Goal: Information Seeking & Learning: Learn about a topic

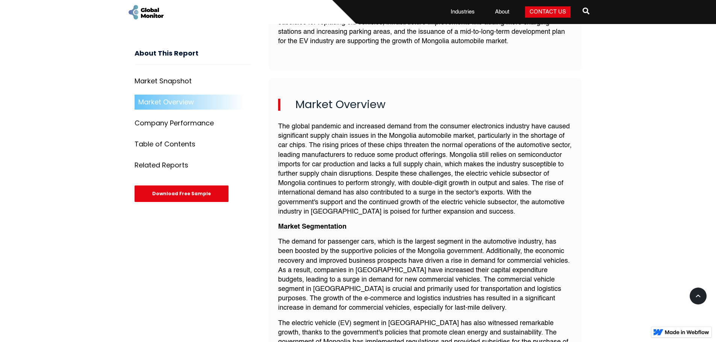
scroll to position [451, 0]
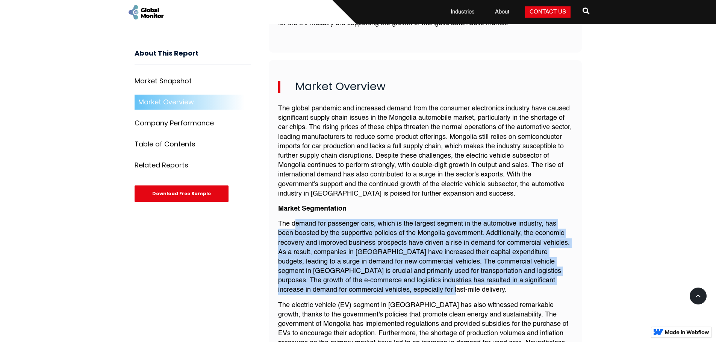
drag, startPoint x: 295, startPoint y: 213, endPoint x: 512, endPoint y: 280, distance: 227.1
click at [512, 280] on p "The demand for passenger cars, which is the largest segment in the automotive i…" at bounding box center [425, 258] width 294 height 76
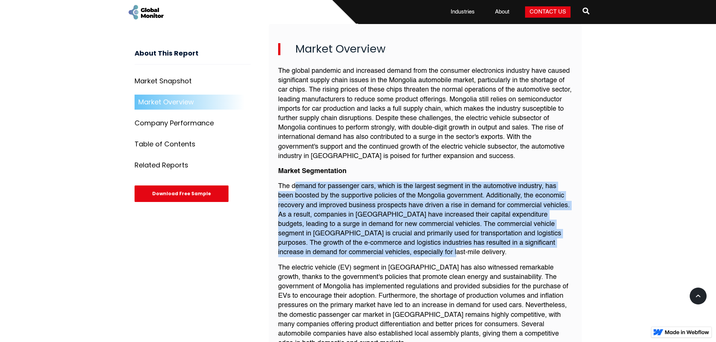
click at [325, 203] on p "The demand for passenger cars, which is the largest segment in the automotive i…" at bounding box center [425, 220] width 294 height 76
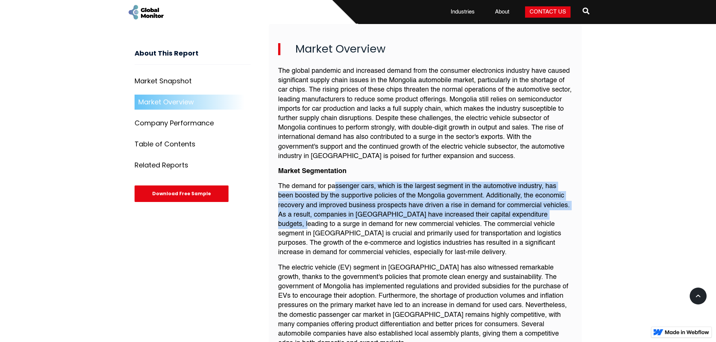
drag, startPoint x: 354, startPoint y: 187, endPoint x: 543, endPoint y: 237, distance: 195.5
click at [563, 209] on p "The demand for passenger cars, which is the largest segment in the automotive i…" at bounding box center [425, 220] width 294 height 76
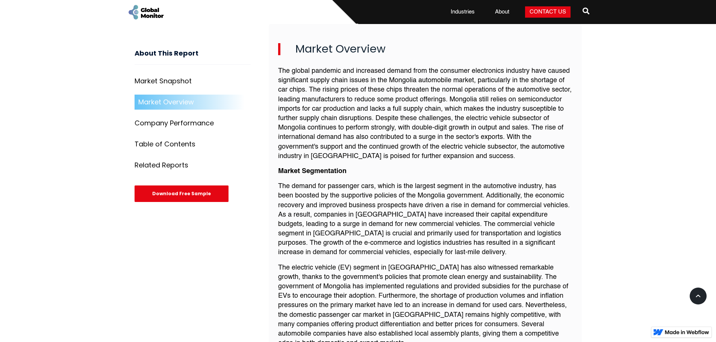
click at [542, 237] on p "The demand for passenger cars, which is the largest segment in the automotive i…" at bounding box center [425, 220] width 294 height 76
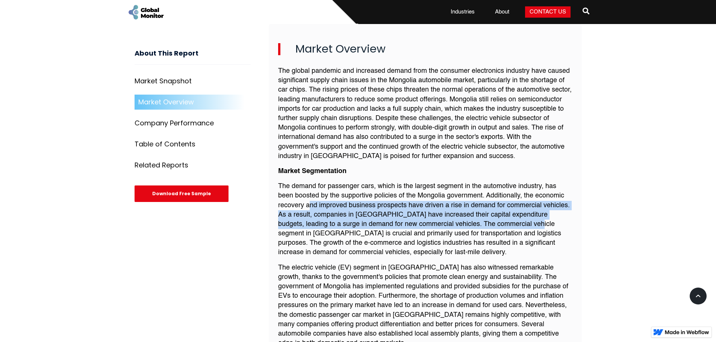
drag, startPoint x: 316, startPoint y: 202, endPoint x: 510, endPoint y: 224, distance: 195.6
click at [510, 221] on p "The demand for passenger cars, which is the largest segment in the automotive i…" at bounding box center [425, 220] width 294 height 76
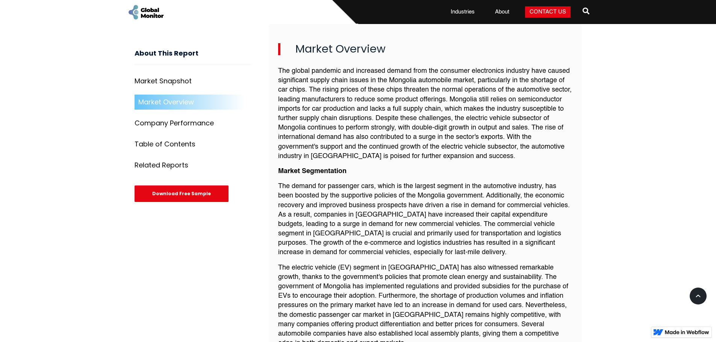
click at [510, 233] on p "The demand for passenger cars, which is the largest segment in the automotive i…" at bounding box center [425, 220] width 294 height 76
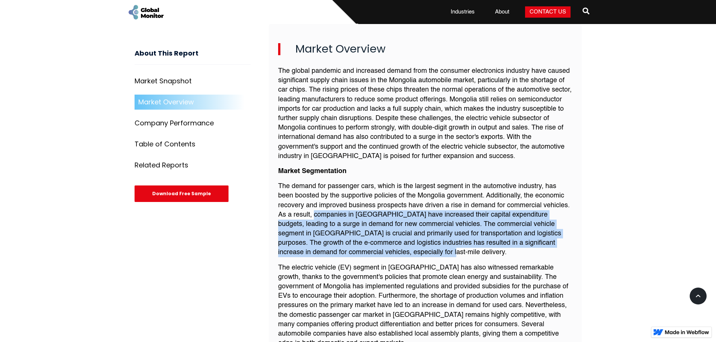
drag, startPoint x: 315, startPoint y: 206, endPoint x: 577, endPoint y: 245, distance: 264.7
click at [577, 245] on div "Market Overview The global pandemic and increased demand from the consumer elec…" at bounding box center [425, 260] width 313 height 475
click at [510, 239] on p "The demand for passenger cars, which is the largest segment in the automotive i…" at bounding box center [425, 220] width 294 height 76
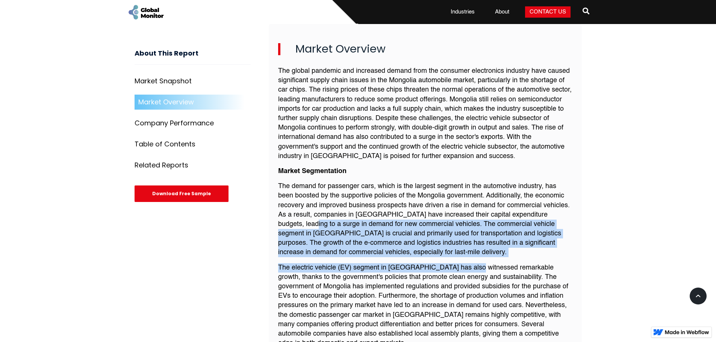
drag, startPoint x: 279, startPoint y: 214, endPoint x: 470, endPoint y: 248, distance: 193.7
click at [470, 248] on div "The global pandemic and increased demand from the consumer electronics industry…" at bounding box center [425, 271] width 294 height 417
click at [426, 235] on p "The demand for passenger cars, which is the largest segment in the automotive i…" at bounding box center [425, 220] width 294 height 76
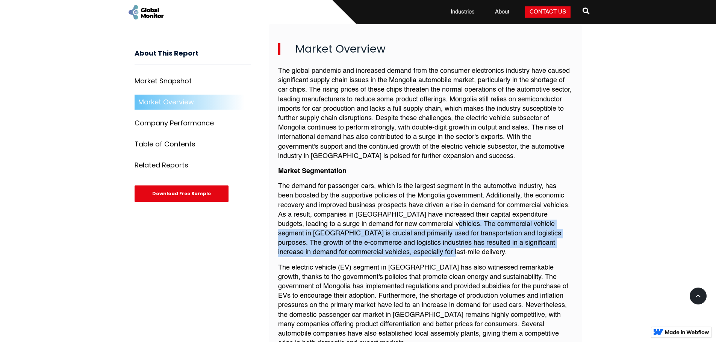
drag, startPoint x: 419, startPoint y: 210, endPoint x: 437, endPoint y: 242, distance: 36.4
click at [548, 242] on p "The demand for passenger cars, which is the largest segment in the automotive i…" at bounding box center [425, 220] width 294 height 76
click at [485, 224] on p "The demand for passenger cars, which is the largest segment in the automotive i…" at bounding box center [425, 220] width 294 height 76
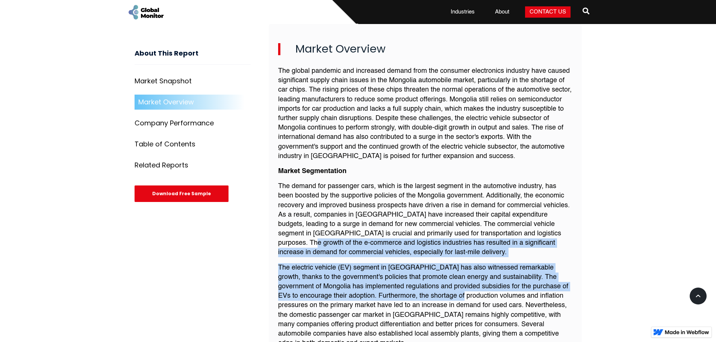
drag, startPoint x: 275, startPoint y: 236, endPoint x: 468, endPoint y: 290, distance: 200.5
click at [468, 290] on div "Market Overview The global pandemic and increased demand from the consumer elec…" at bounding box center [425, 260] width 313 height 475
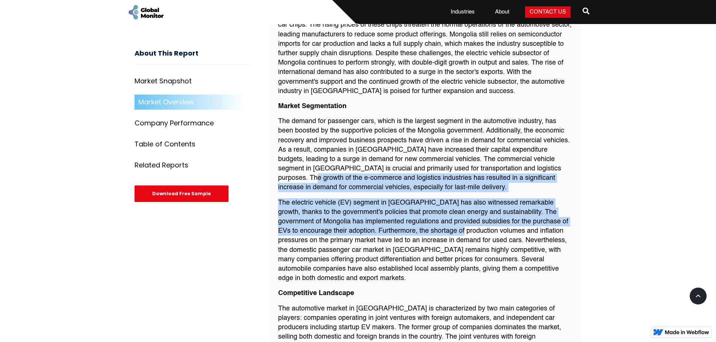
scroll to position [564, 0]
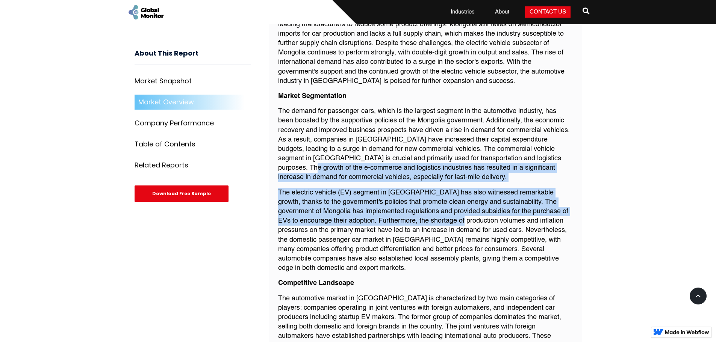
click at [373, 188] on p "The electric vehicle (EV) segment in [GEOGRAPHIC_DATA] has also witnessed remar…" at bounding box center [425, 230] width 294 height 85
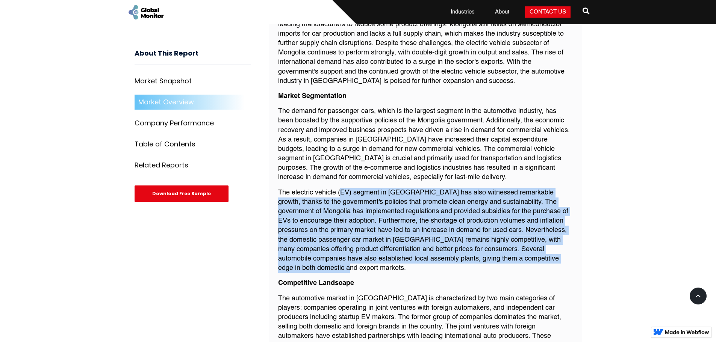
drag, startPoint x: 346, startPoint y: 183, endPoint x: 554, endPoint y: 255, distance: 220.6
click at [554, 255] on p "The electric vehicle (EV) segment in [GEOGRAPHIC_DATA] has also witnessed remar…" at bounding box center [425, 230] width 294 height 85
click at [462, 226] on p "The electric vehicle (EV) segment in [GEOGRAPHIC_DATA] has also witnessed remar…" at bounding box center [425, 230] width 294 height 85
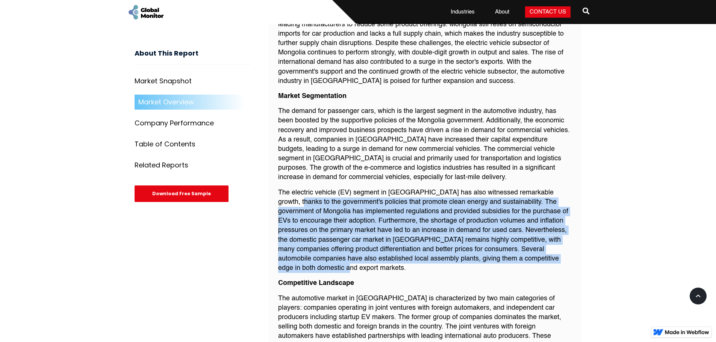
drag, startPoint x: 280, startPoint y: 195, endPoint x: 510, endPoint y: 255, distance: 238.3
click at [510, 255] on p "The electric vehicle (EV) segment in [GEOGRAPHIC_DATA] has also witnessed remar…" at bounding box center [425, 230] width 294 height 85
click at [430, 230] on p "The electric vehicle (EV) segment in [GEOGRAPHIC_DATA] has also witnessed remar…" at bounding box center [425, 230] width 294 height 85
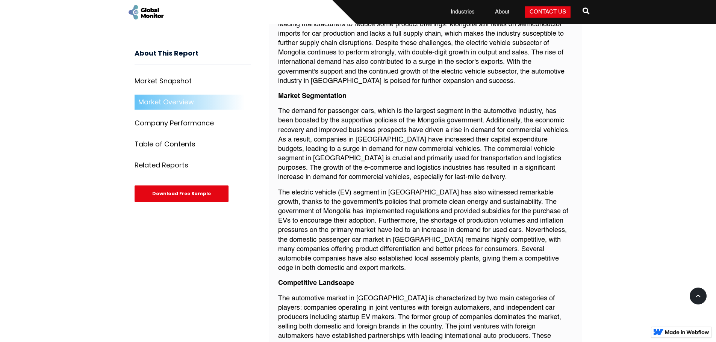
click at [420, 220] on p "The electric vehicle (EV) segment in [GEOGRAPHIC_DATA] has also witnessed remar…" at bounding box center [425, 230] width 294 height 85
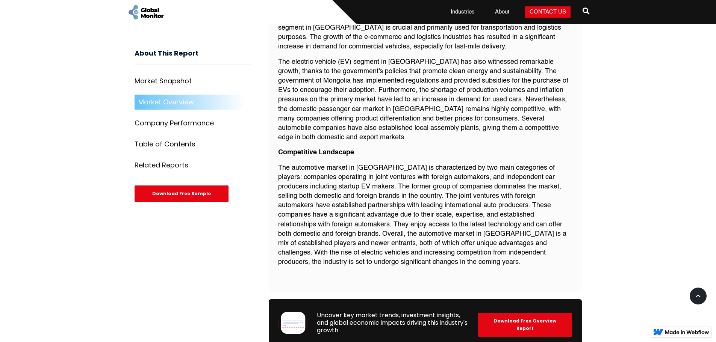
scroll to position [677, 0]
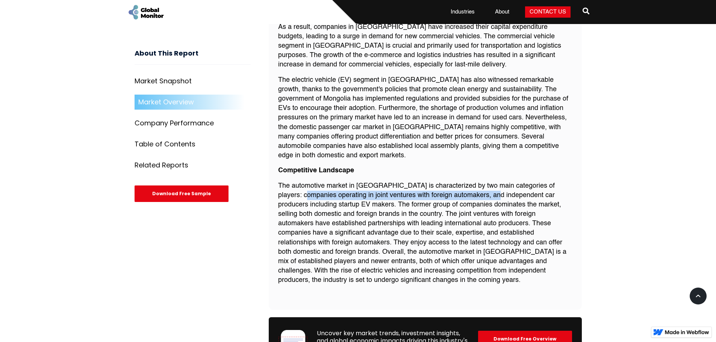
drag, startPoint x: 277, startPoint y: 185, endPoint x: 469, endPoint y: 189, distance: 191.4
click at [469, 189] on div "Market Overview The global pandemic and increased demand from the consumer elec…" at bounding box center [425, 72] width 313 height 475
click at [458, 213] on p "The automotive market in [GEOGRAPHIC_DATA] is characterized by two main categor…" at bounding box center [425, 234] width 294 height 104
click at [323, 196] on p "The automotive market in [GEOGRAPHIC_DATA] is characterized by two main categor…" at bounding box center [425, 234] width 294 height 104
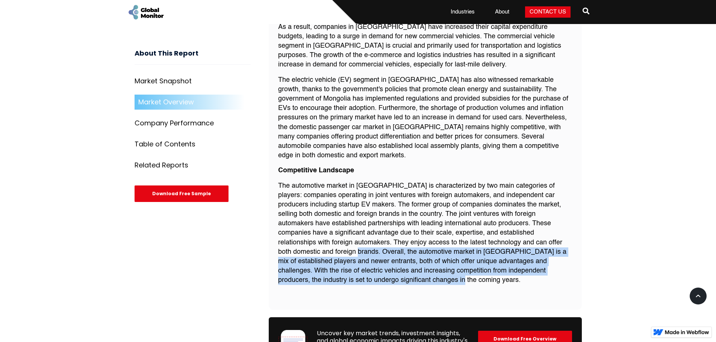
drag, startPoint x: 294, startPoint y: 241, endPoint x: 494, endPoint y: 273, distance: 202.2
click at [494, 273] on p "The automotive market in [GEOGRAPHIC_DATA] is characterized by two main categor…" at bounding box center [425, 234] width 294 height 104
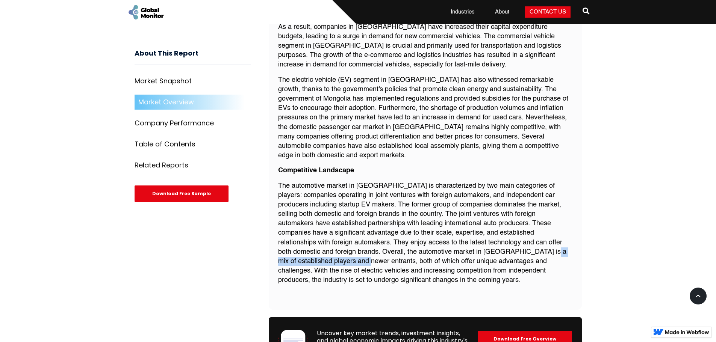
drag, startPoint x: 284, startPoint y: 250, endPoint x: 451, endPoint y: 257, distance: 167.4
click at [462, 239] on p "The automotive market in [GEOGRAPHIC_DATA] is characterized by two main categor…" at bounding box center [425, 234] width 294 height 104
click at [417, 271] on p "The automotive market in [GEOGRAPHIC_DATA] is characterized by two main categor…" at bounding box center [425, 234] width 294 height 104
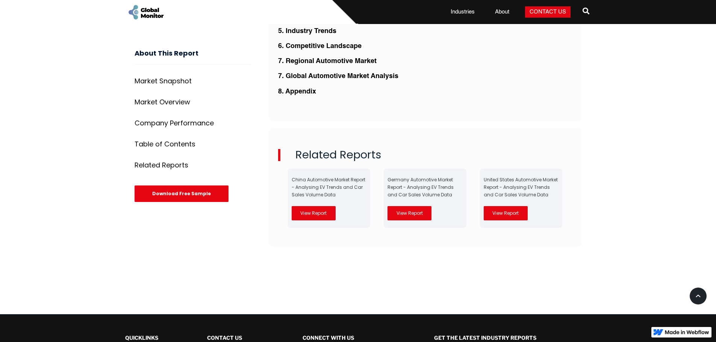
scroll to position [1917, 0]
